Goal: Transaction & Acquisition: Book appointment/travel/reservation

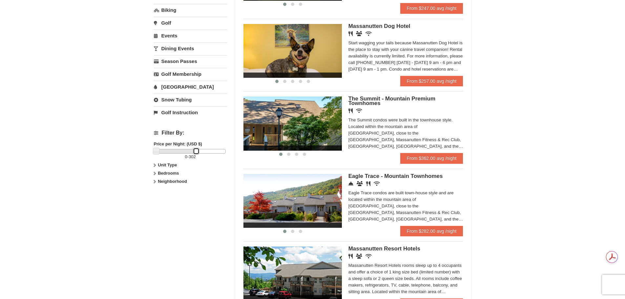
drag, startPoint x: 227, startPoint y: 150, endPoint x: 199, endPoint y: 160, distance: 30.2
click at [199, 160] on div "0 - 302" at bounding box center [190, 154] width 73 height 11
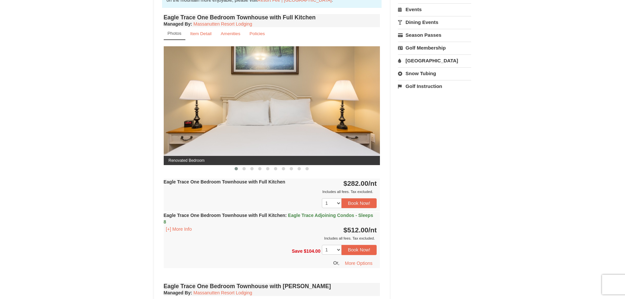
scroll to position [230, 0]
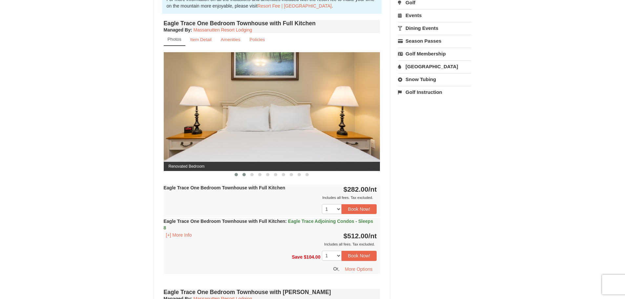
click at [245, 173] on span at bounding box center [244, 174] width 3 height 3
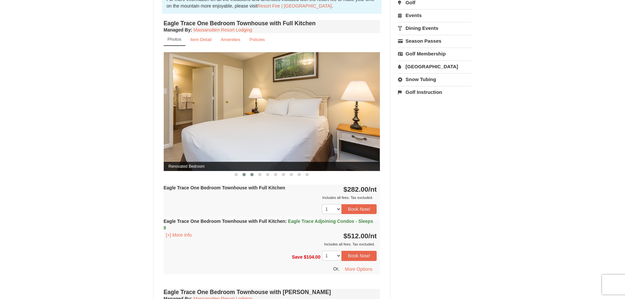
click at [251, 174] on span at bounding box center [251, 174] width 3 height 3
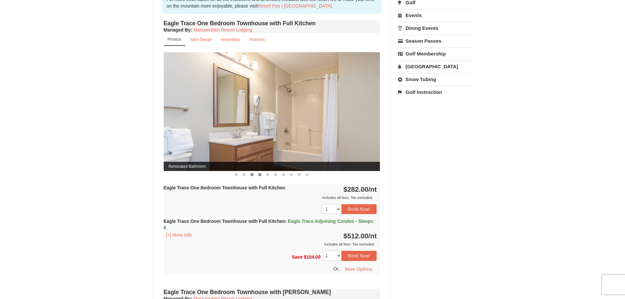
click at [260, 174] on span at bounding box center [259, 174] width 3 height 3
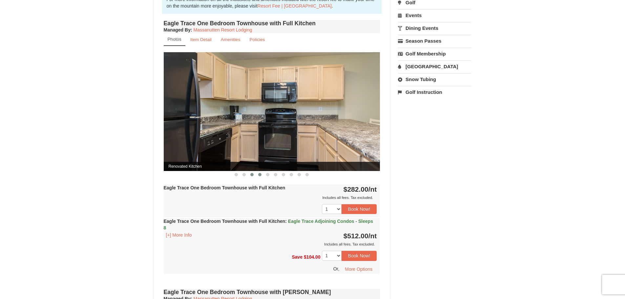
click at [252, 174] on span at bounding box center [251, 174] width 3 height 3
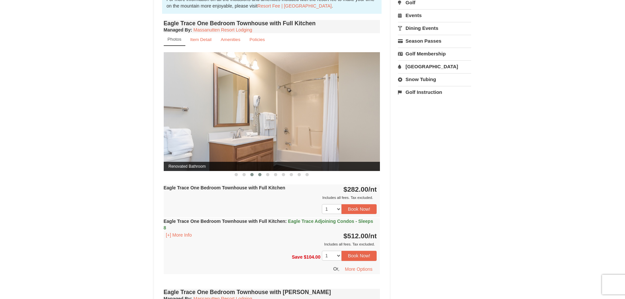
click at [260, 175] on span at bounding box center [259, 174] width 3 height 3
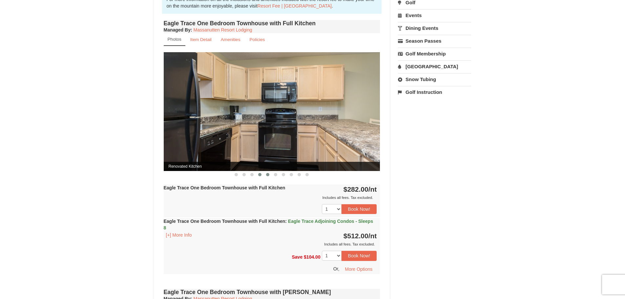
click at [268, 175] on span at bounding box center [267, 174] width 3 height 3
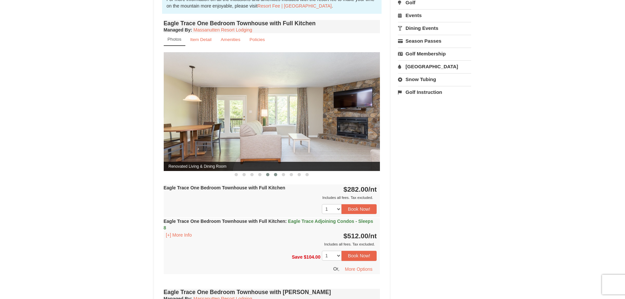
click at [275, 174] on span at bounding box center [275, 174] width 3 height 3
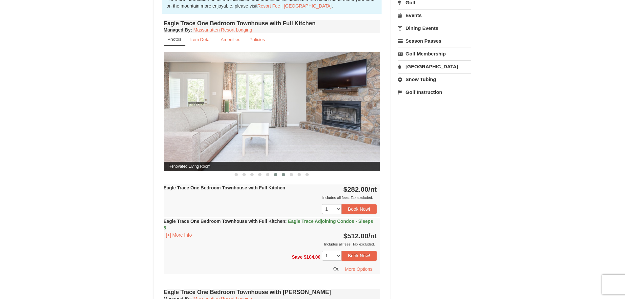
click at [283, 175] on span at bounding box center [283, 174] width 3 height 3
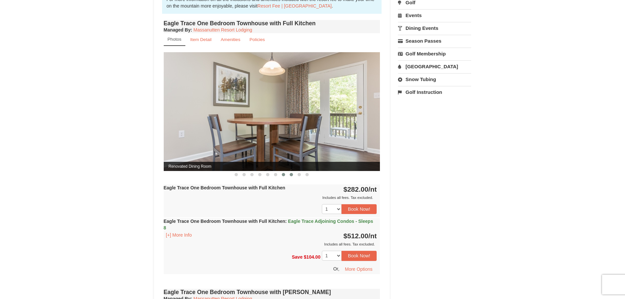
click at [291, 175] on span at bounding box center [291, 174] width 3 height 3
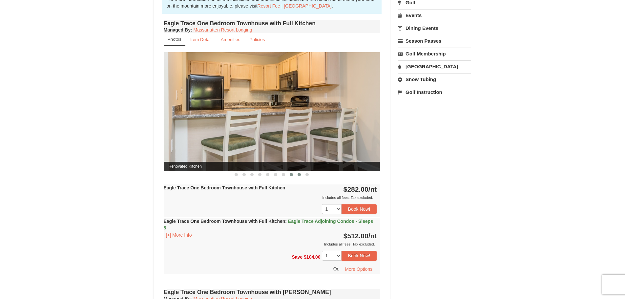
click at [300, 175] on span at bounding box center [299, 174] width 3 height 3
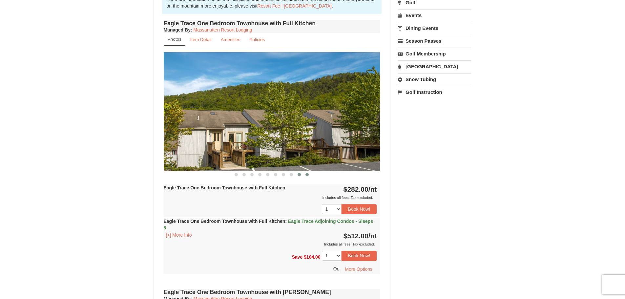
click at [308, 175] on span at bounding box center [307, 174] width 3 height 3
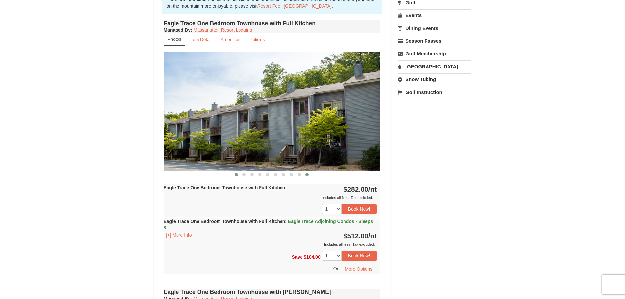
click at [237, 175] on span at bounding box center [236, 174] width 3 height 3
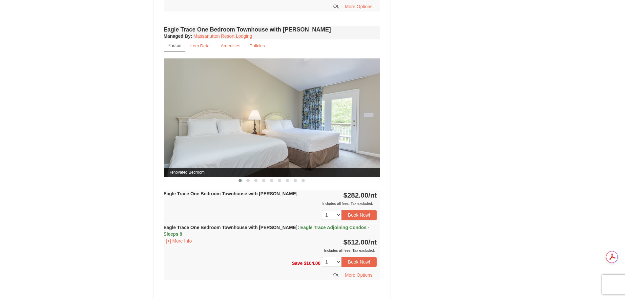
scroll to position [0, 0]
click at [248, 181] on span at bounding box center [248, 180] width 3 height 3
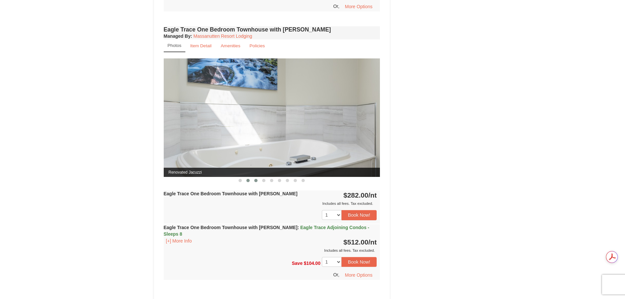
click at [254, 181] on button at bounding box center [256, 180] width 8 height 7
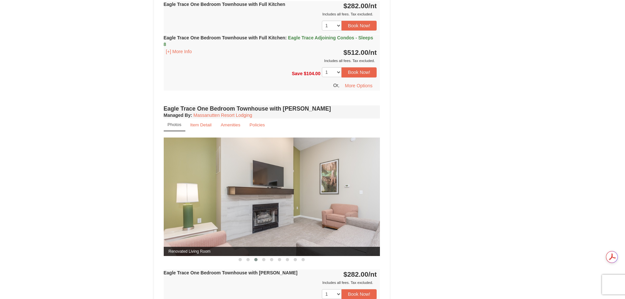
scroll to position [492, 0]
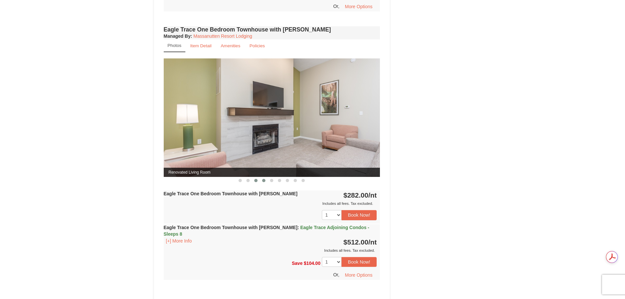
click at [264, 182] on span at bounding box center [263, 180] width 3 height 3
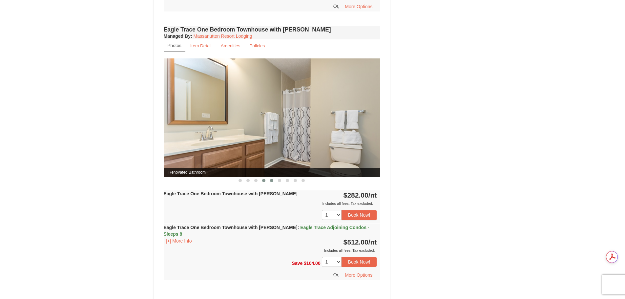
click at [272, 182] on span at bounding box center [271, 180] width 3 height 3
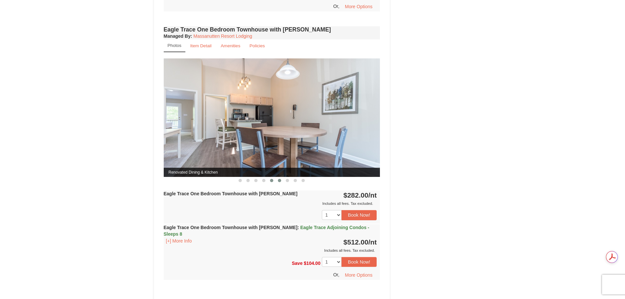
click at [279, 182] on span at bounding box center [279, 180] width 3 height 3
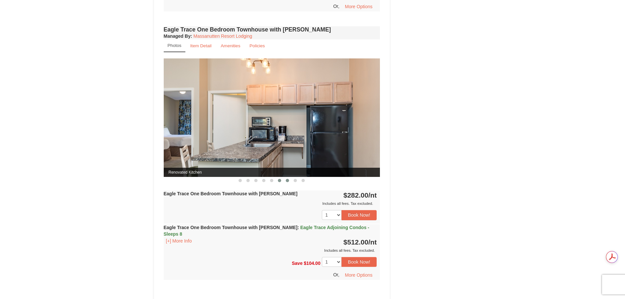
click at [287, 182] on span at bounding box center [287, 180] width 3 height 3
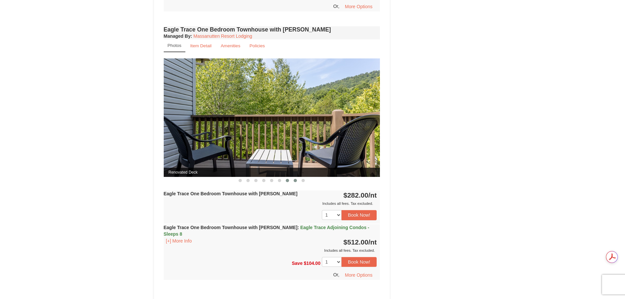
click at [296, 181] on span at bounding box center [295, 180] width 3 height 3
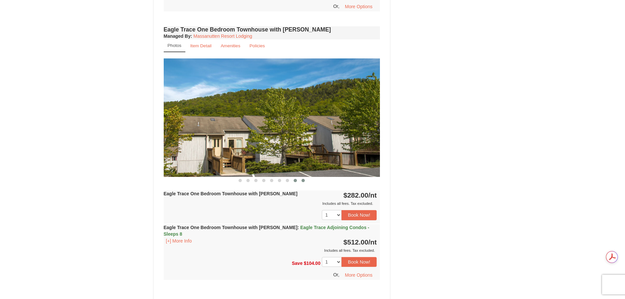
click at [302, 181] on span at bounding box center [303, 180] width 3 height 3
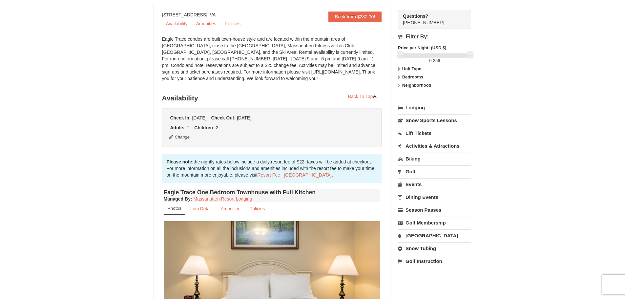
scroll to position [0, 0]
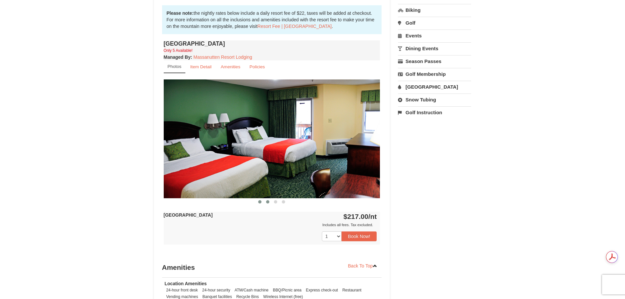
click at [268, 201] on span at bounding box center [267, 201] width 3 height 3
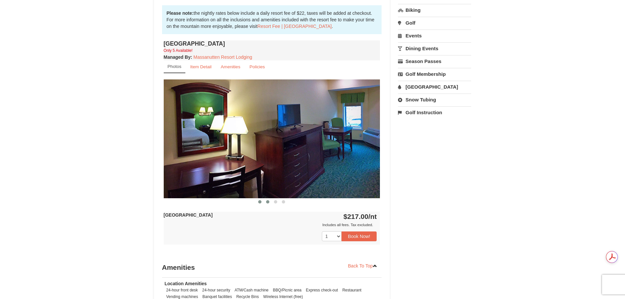
click at [260, 202] on span at bounding box center [259, 201] width 3 height 3
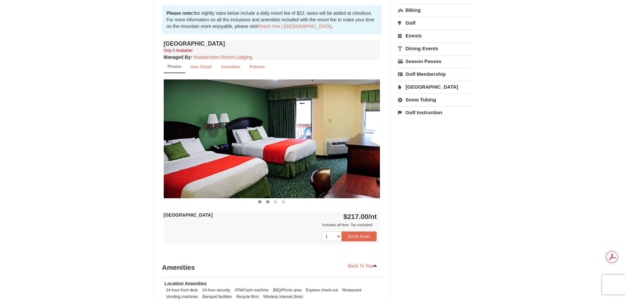
click at [268, 202] on span at bounding box center [267, 201] width 3 height 3
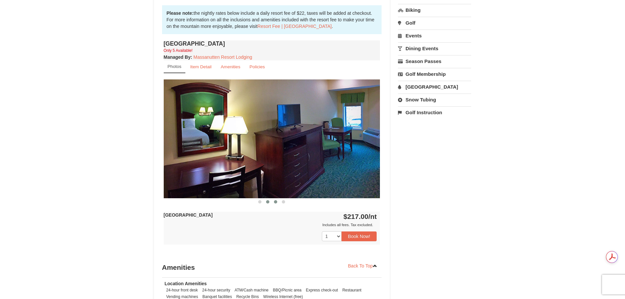
click at [276, 202] on span at bounding box center [275, 201] width 3 height 3
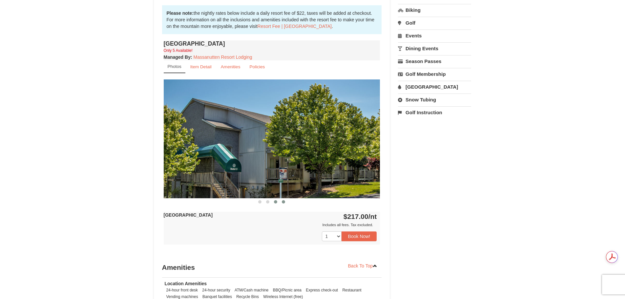
click at [283, 203] on span at bounding box center [283, 201] width 3 height 3
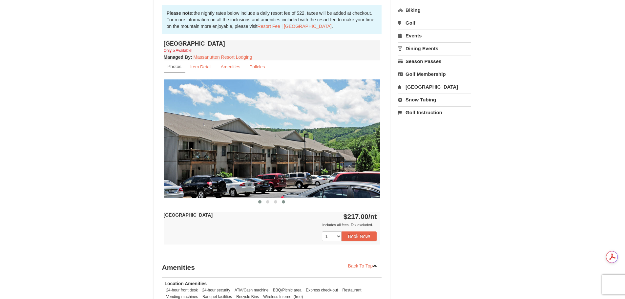
click at [261, 203] on span at bounding box center [259, 201] width 3 height 3
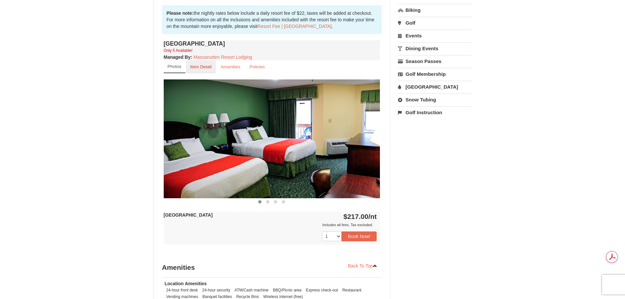
click at [202, 67] on small "Item Detail" at bounding box center [200, 66] width 21 height 5
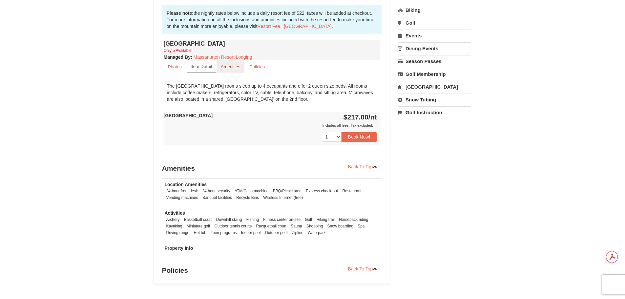
click at [225, 67] on small "Amenities" at bounding box center [231, 66] width 20 height 5
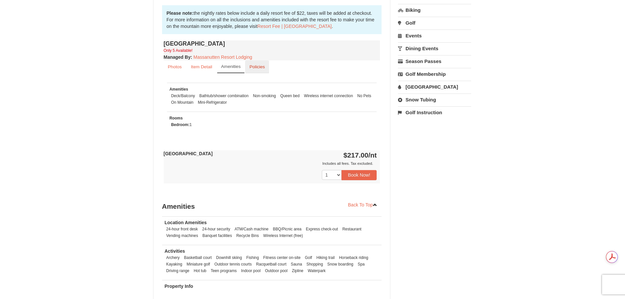
click at [265, 68] on small "Policies" at bounding box center [256, 66] width 15 height 5
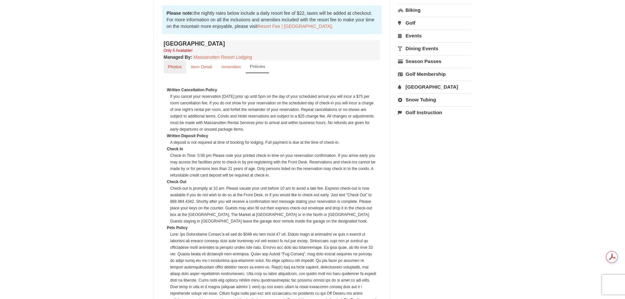
click at [176, 66] on small "Photos" at bounding box center [175, 66] width 14 height 5
